Goal: Information Seeking & Learning: Compare options

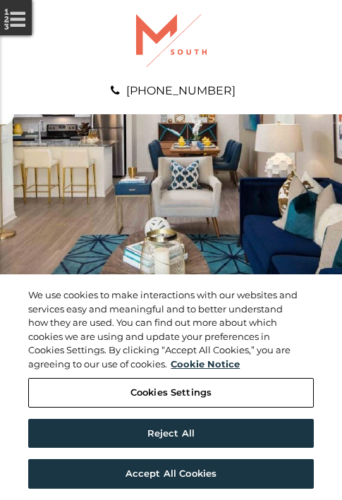
scroll to position [722, 0]
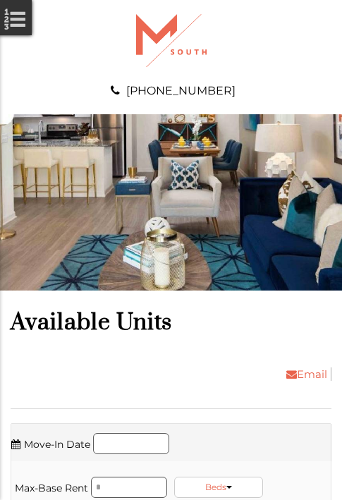
scroll to position [963, 0]
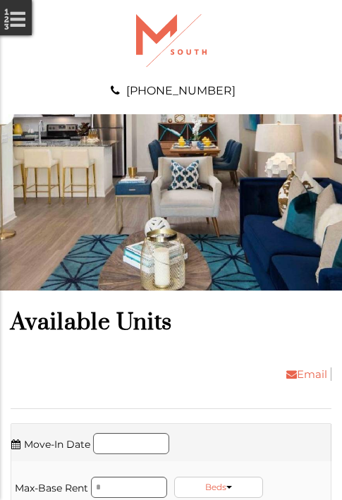
scroll to position [1294, 0]
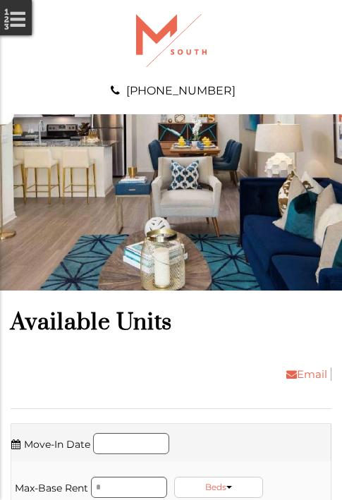
scroll to position [1775, 0]
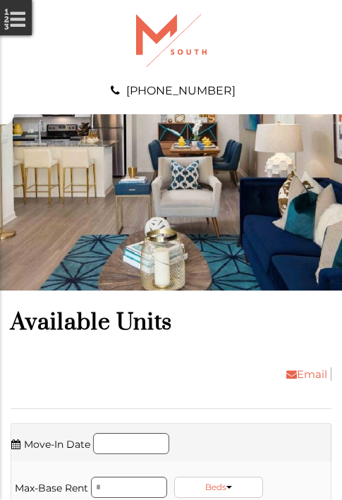
scroll to position [2106, 0]
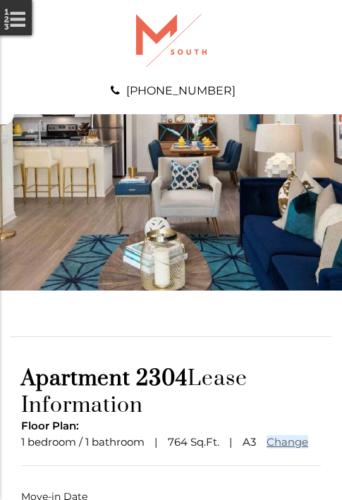
scroll to position [104, 0]
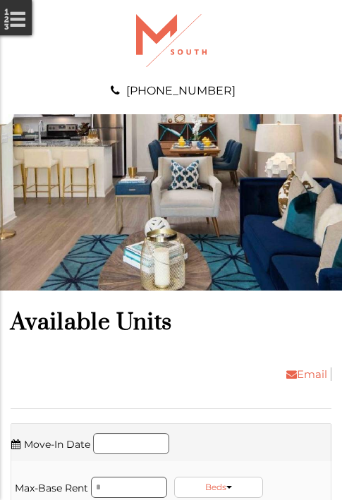
scroll to position [3400, 0]
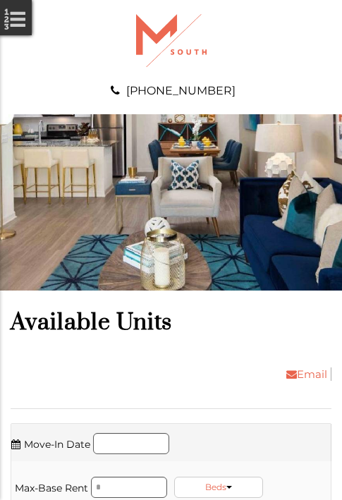
scroll to position [3640, 0]
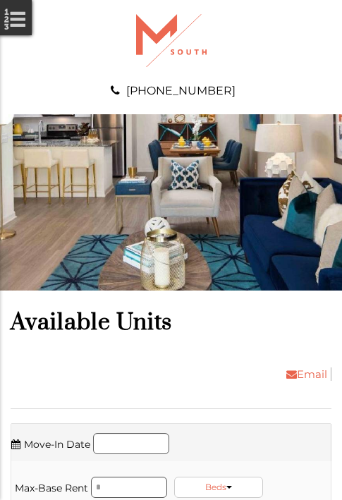
scroll to position [3881, 0]
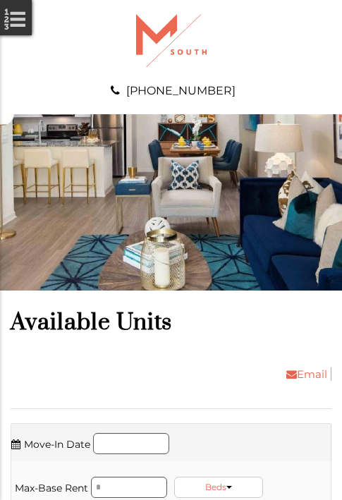
scroll to position [4122, 0]
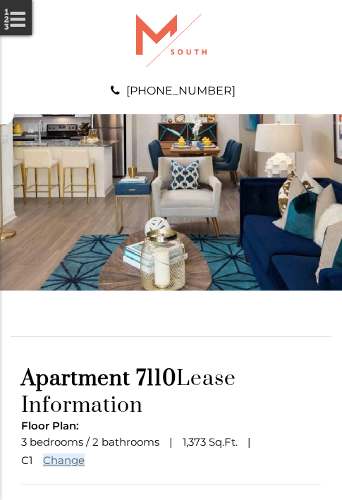
scroll to position [123, 0]
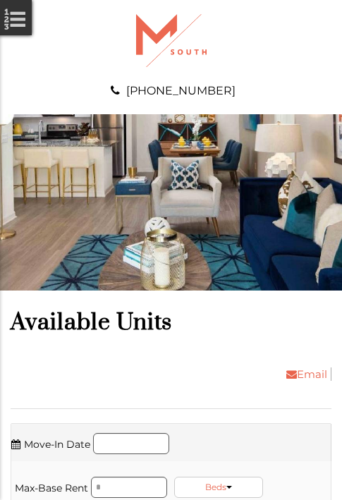
scroll to position [4934, 0]
